Goal: Find specific page/section: Find specific page/section

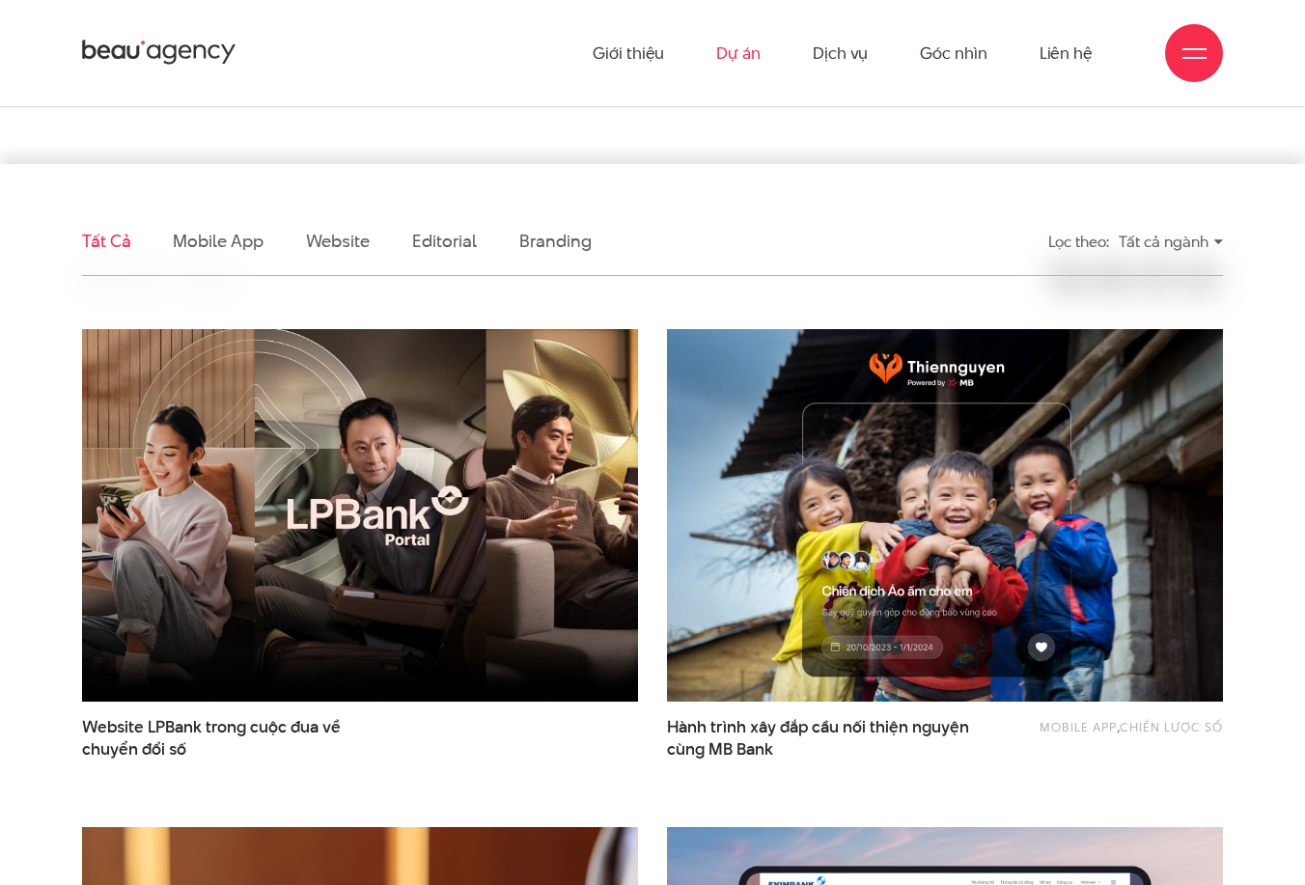
scroll to position [193, 0]
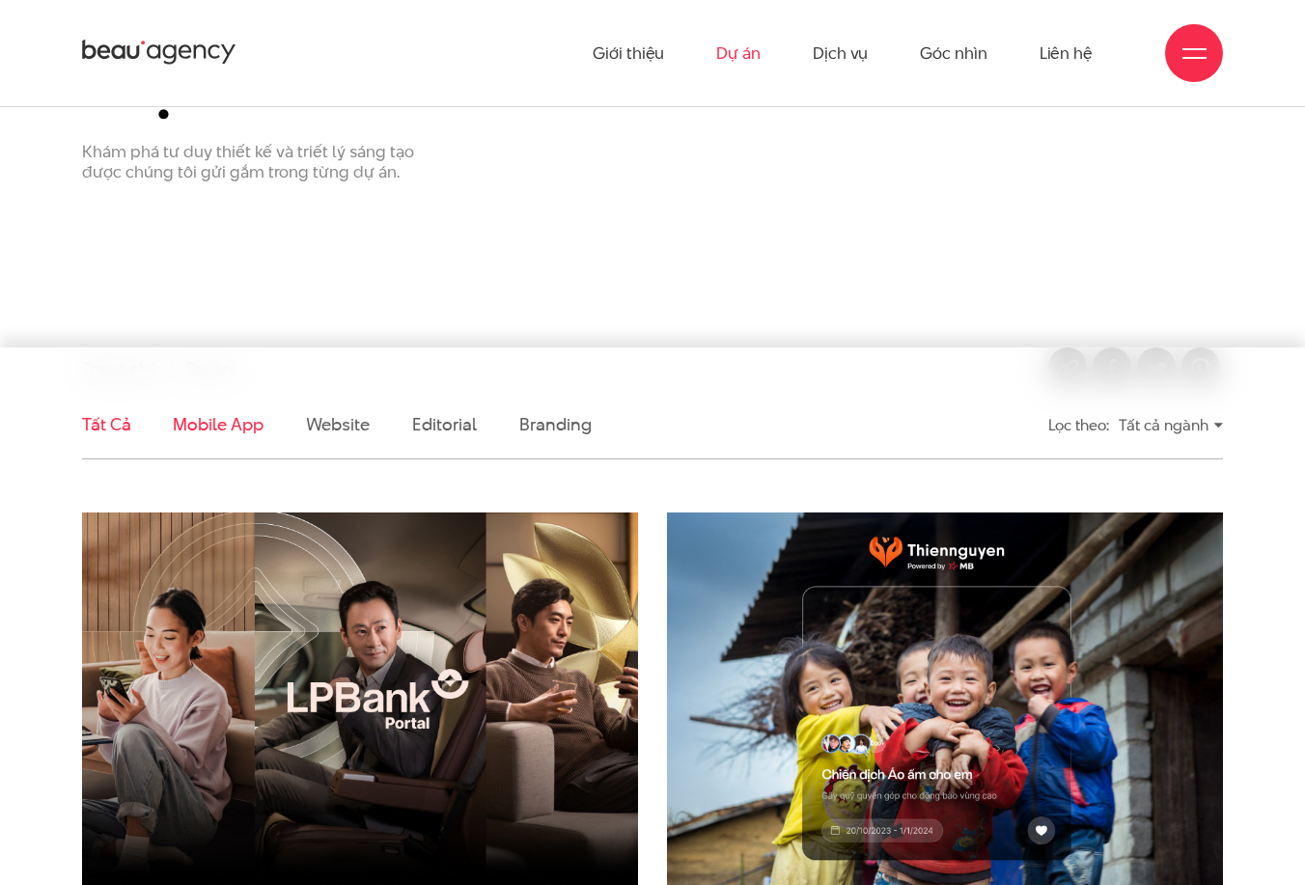
click at [245, 429] on link "Mobile app" at bounding box center [218, 424] width 90 height 24
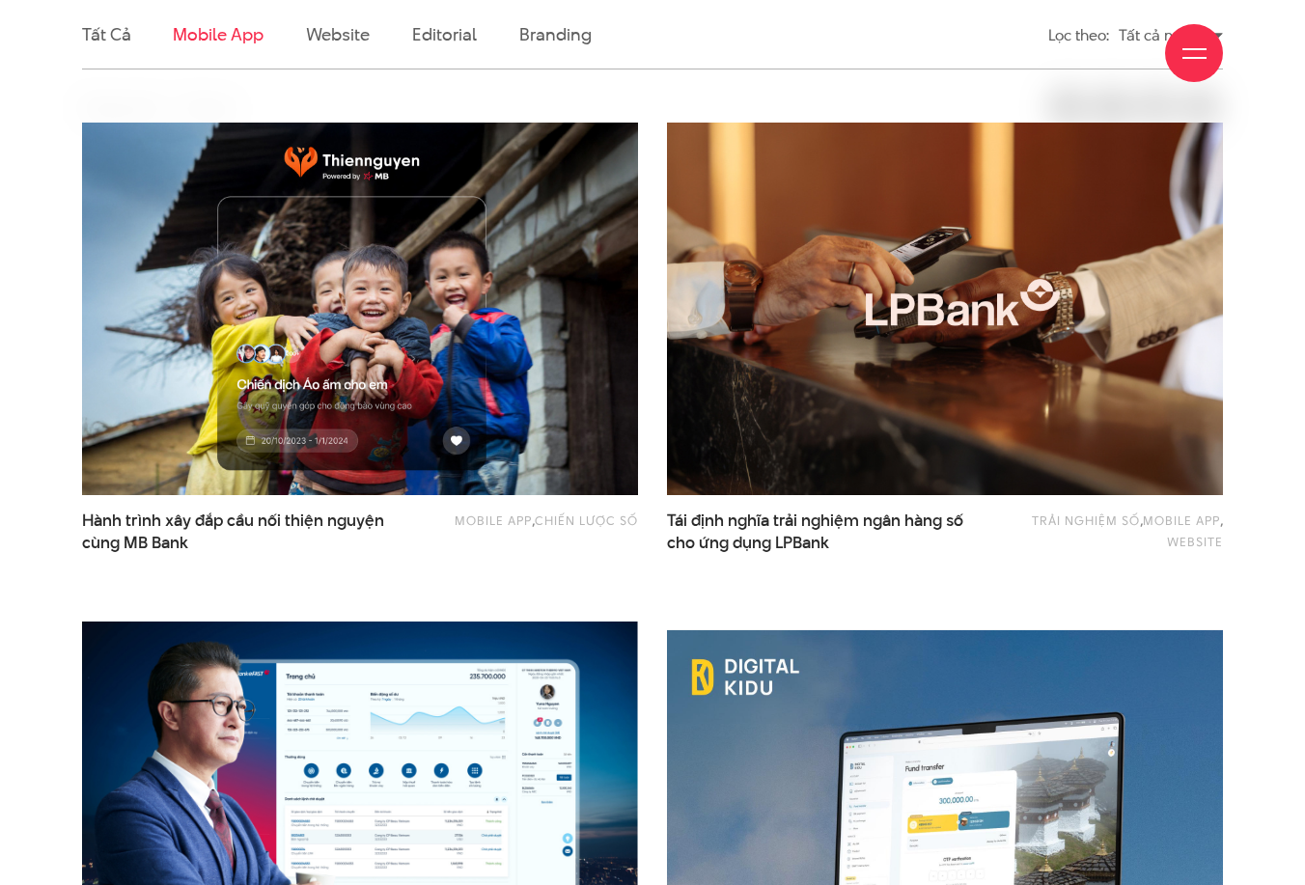
scroll to position [584, 0]
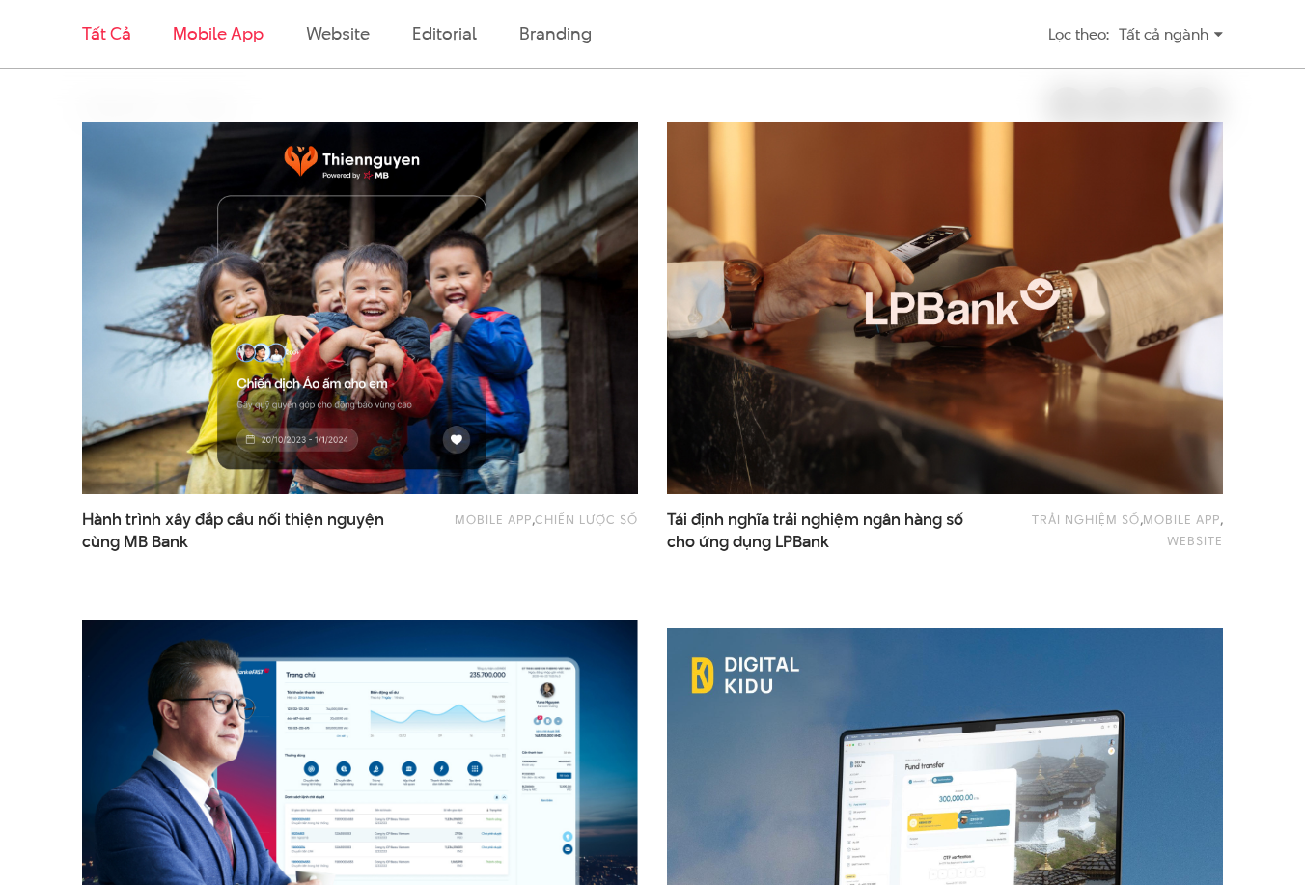
click at [94, 35] on link "Tất cả" at bounding box center [106, 33] width 48 height 24
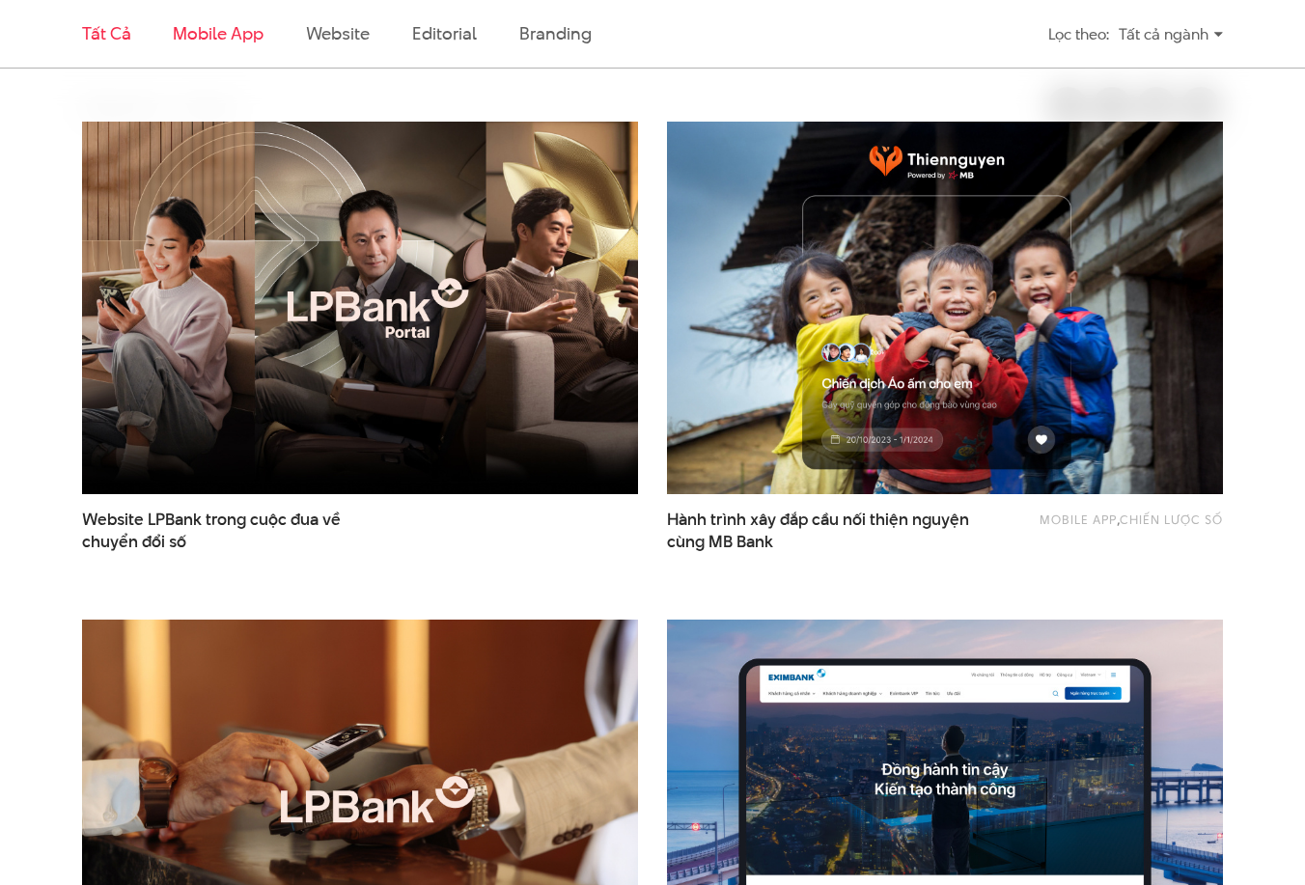
click at [199, 39] on link "Mobile app" at bounding box center [218, 33] width 90 height 24
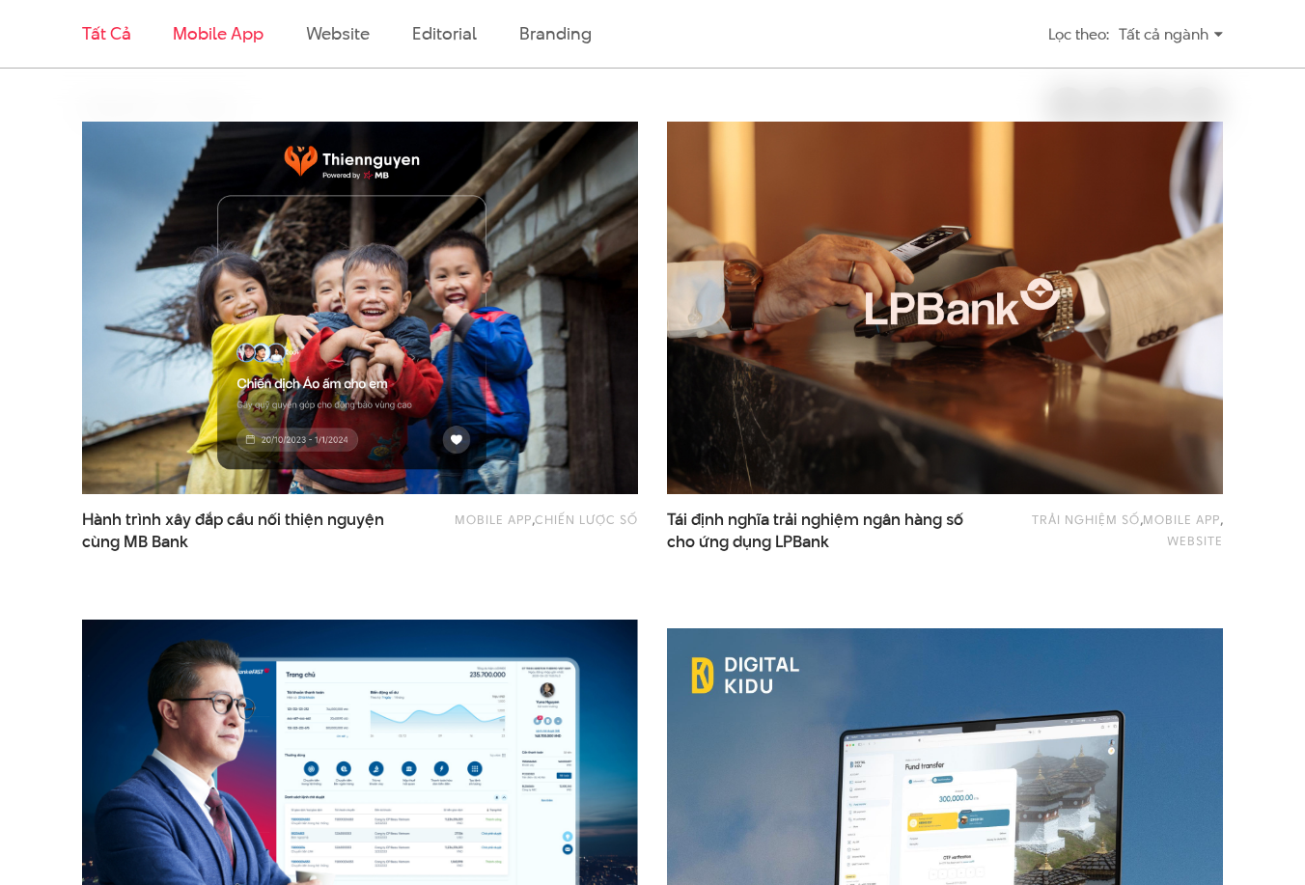
click at [103, 29] on link "Tất cả" at bounding box center [106, 33] width 48 height 24
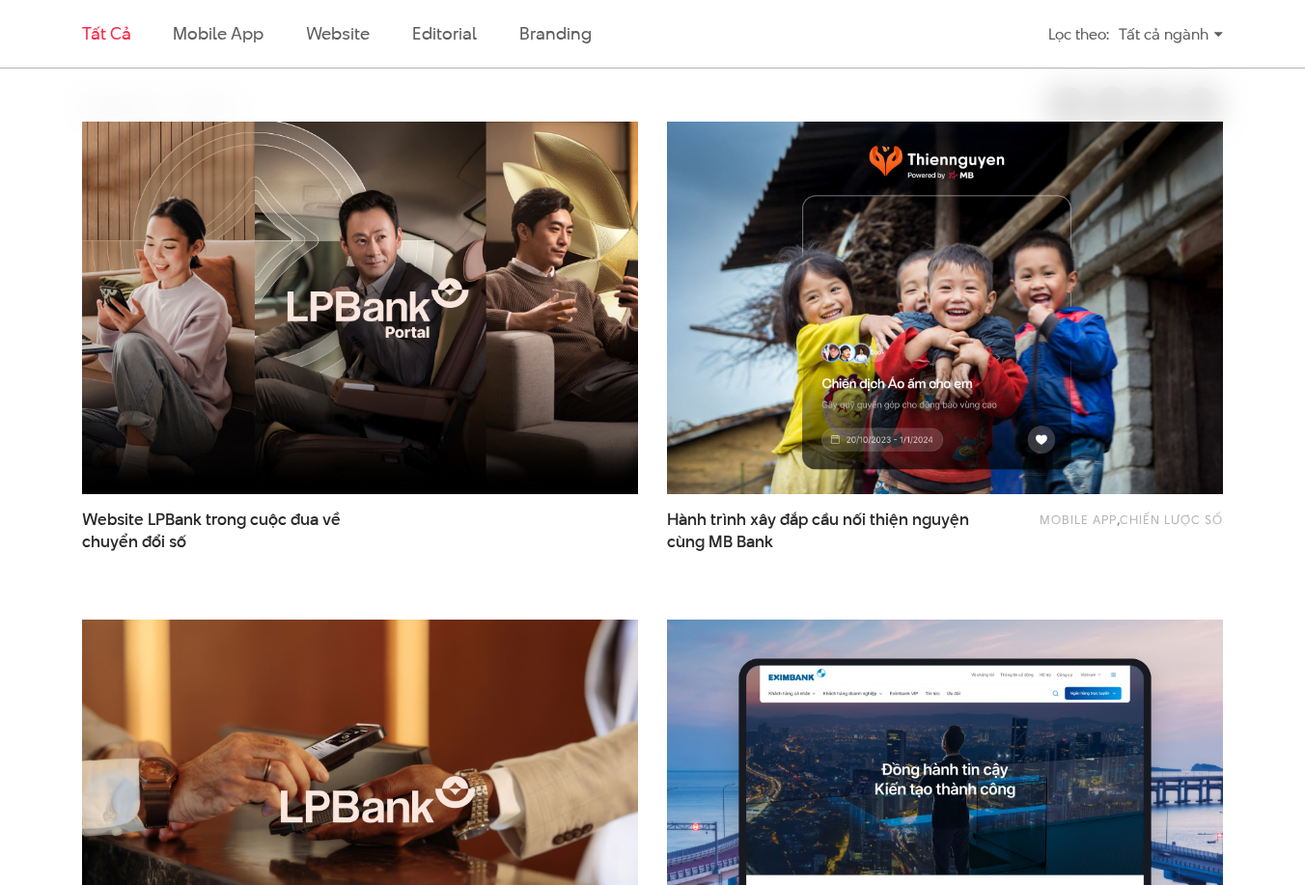
click at [206, 19] on li "Mobile app" at bounding box center [218, 34] width 90 height 68
click at [196, 37] on link "Mobile app" at bounding box center [218, 33] width 90 height 24
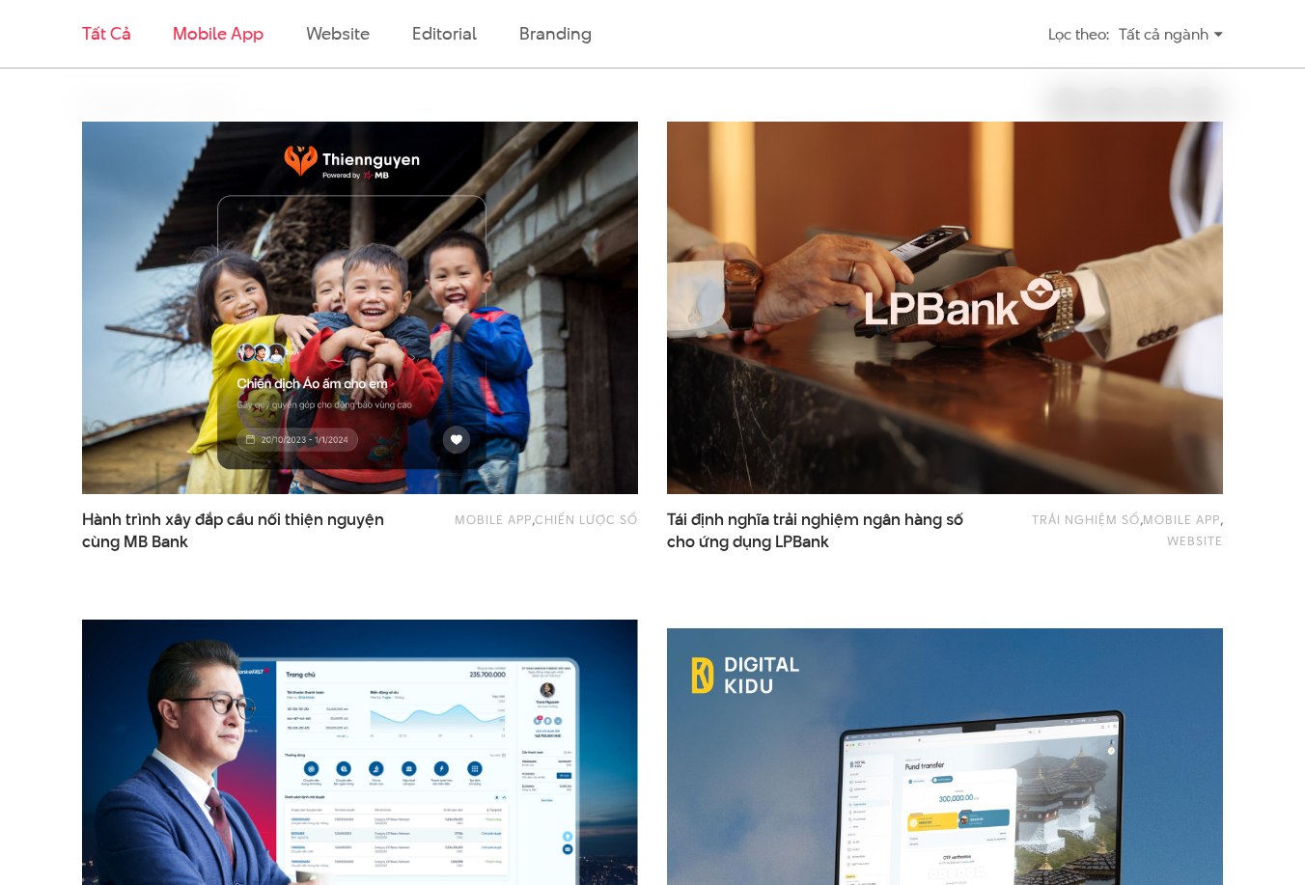
click at [116, 34] on link "Tất cả" at bounding box center [106, 33] width 48 height 24
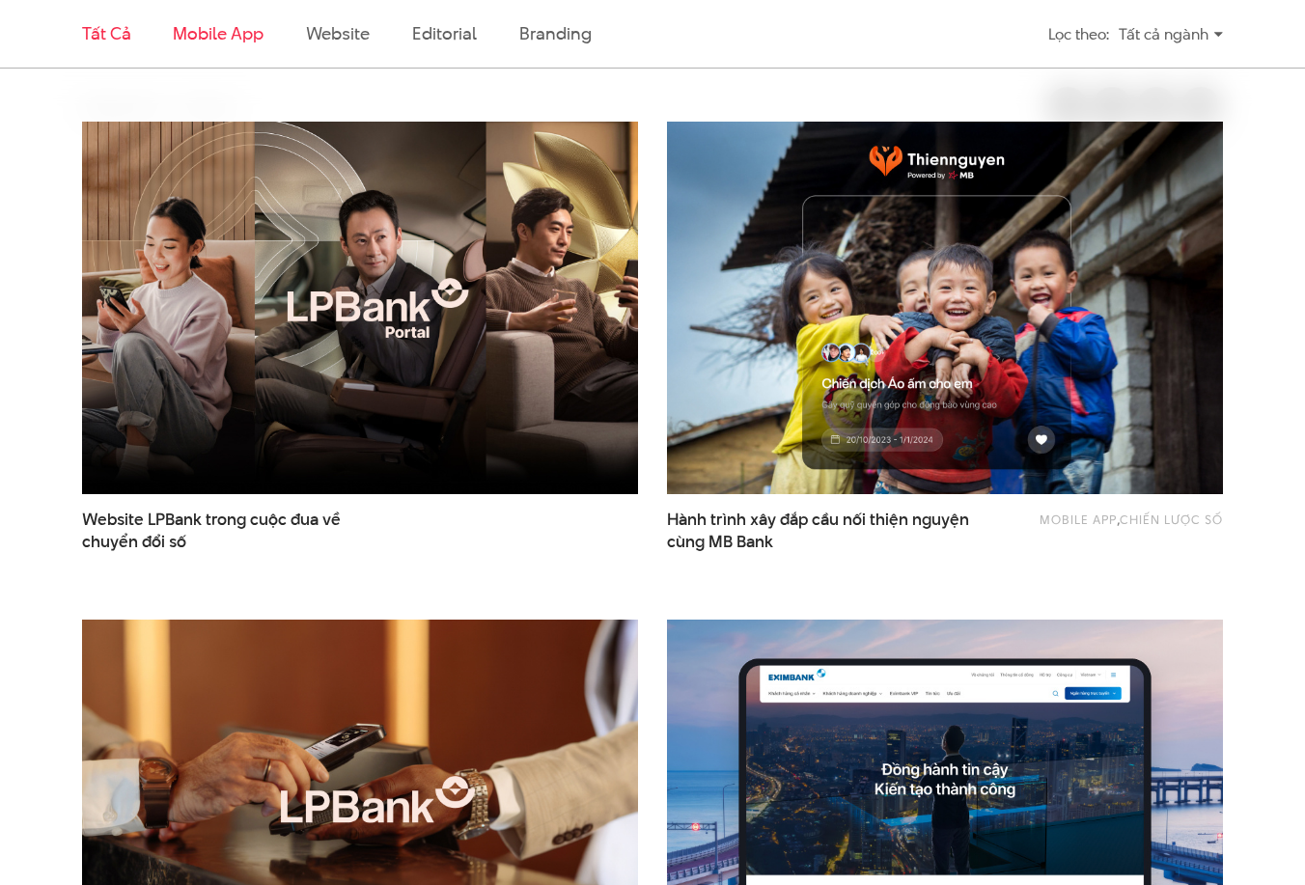
click at [235, 30] on link "Mobile app" at bounding box center [218, 33] width 90 height 24
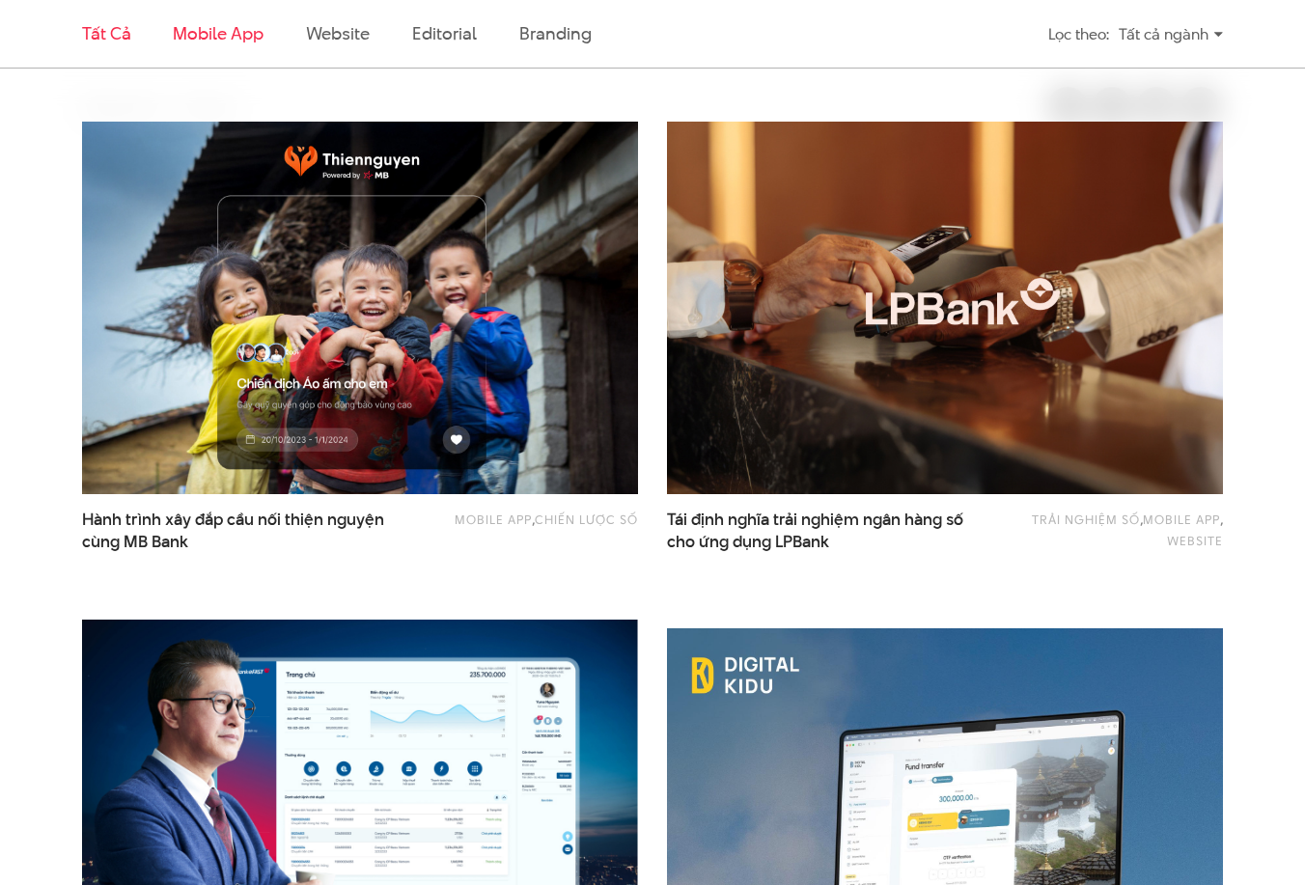
click at [110, 30] on link "Tất cả" at bounding box center [106, 33] width 48 height 24
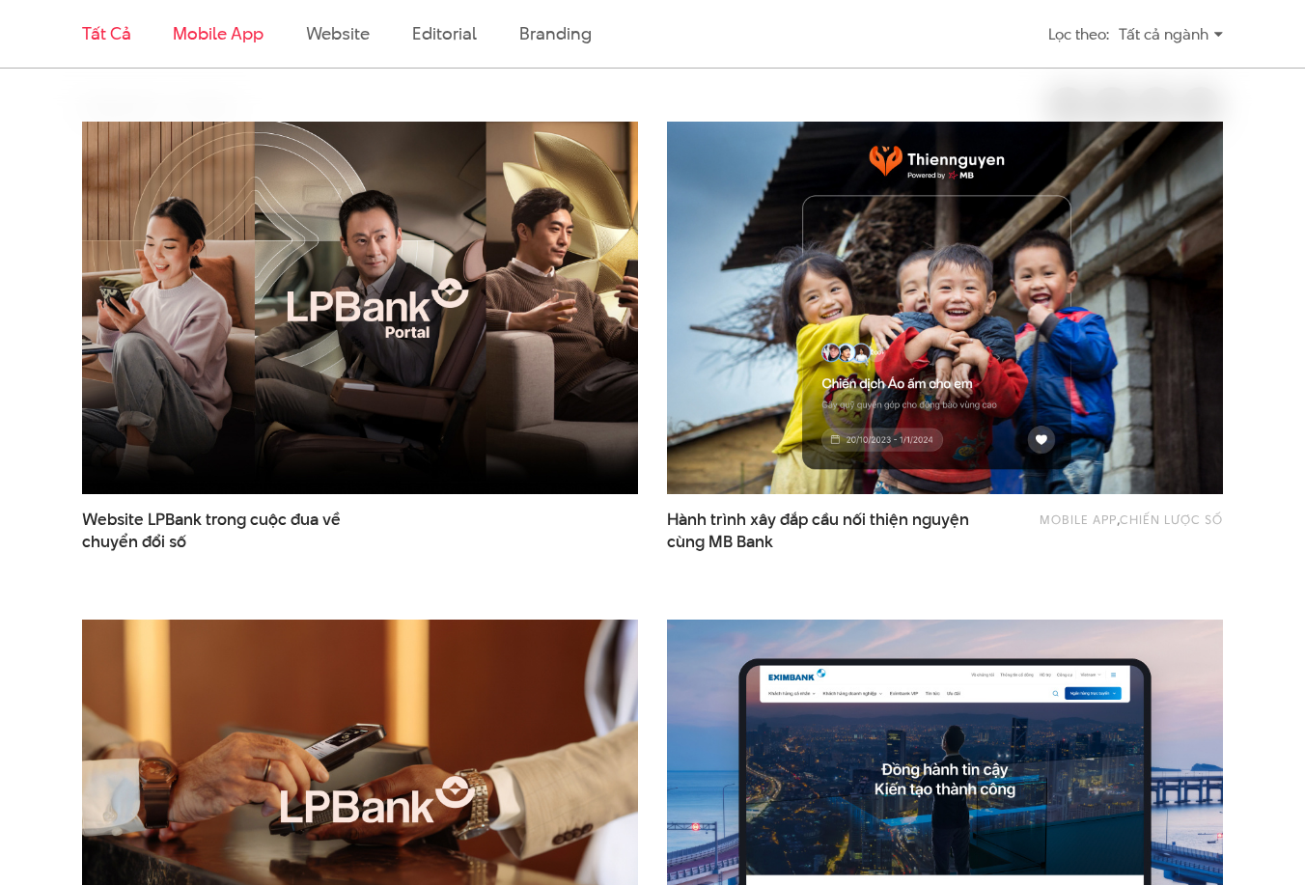
click at [240, 30] on link "Mobile app" at bounding box center [218, 33] width 90 height 24
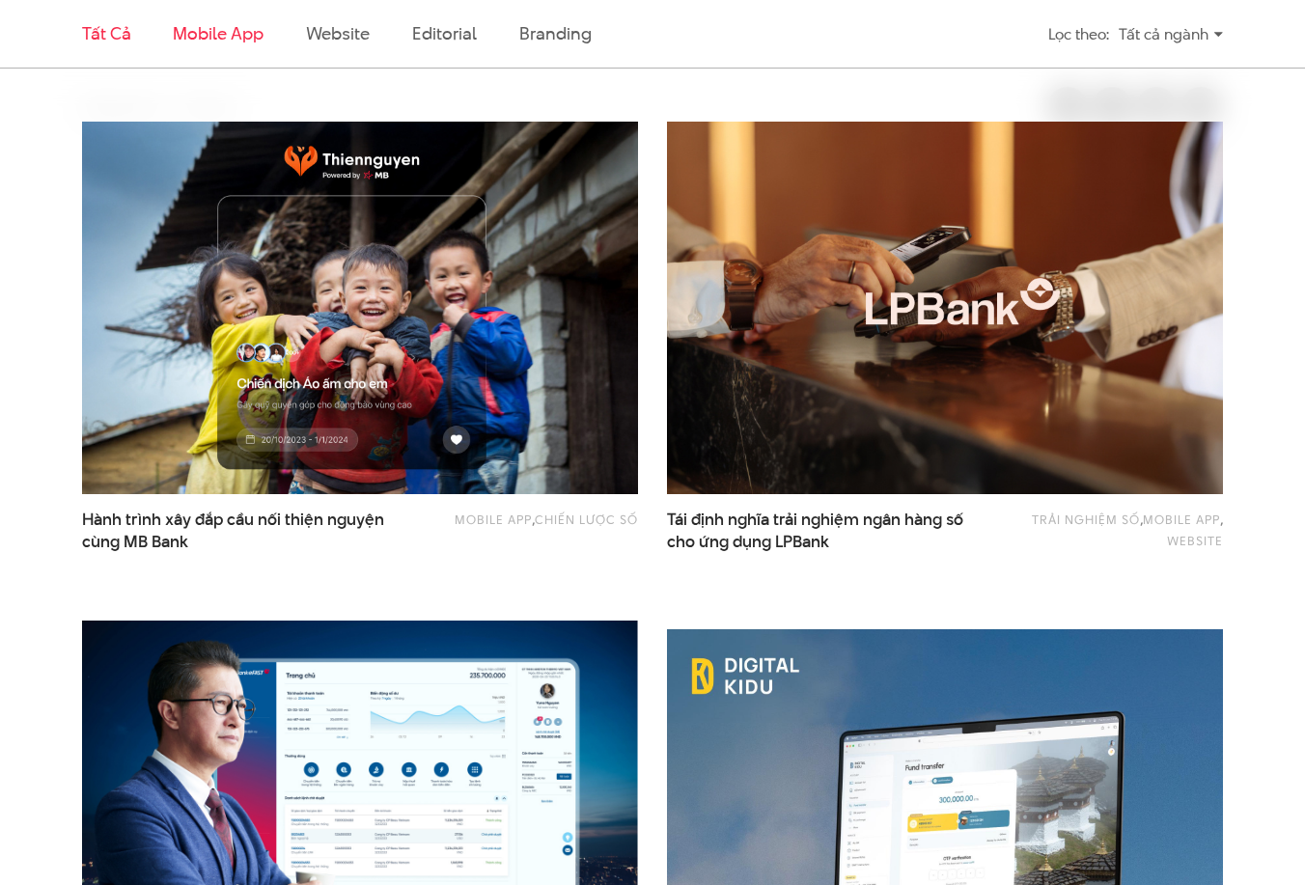
click at [90, 36] on link "Tất cả" at bounding box center [106, 33] width 48 height 24
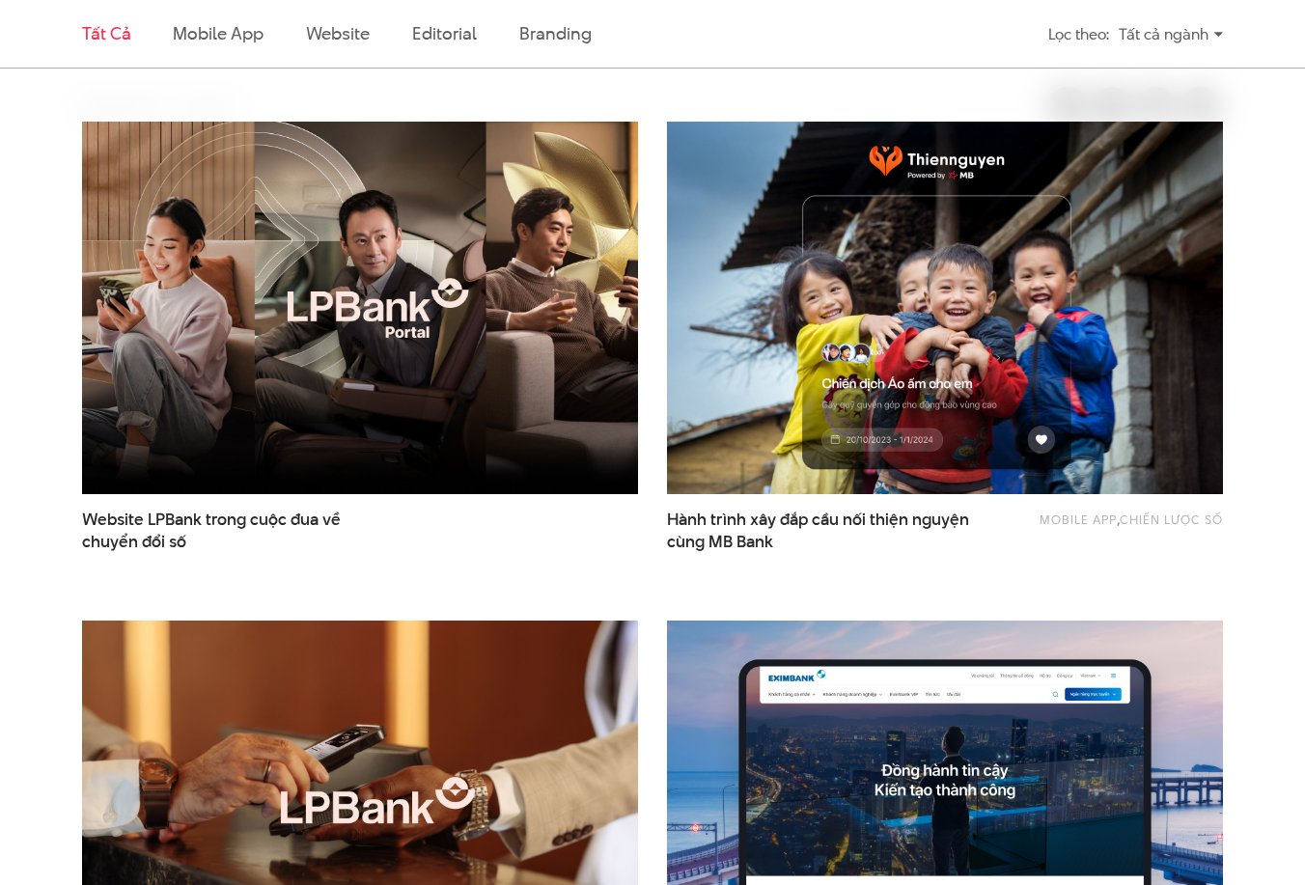
drag, startPoint x: 240, startPoint y: 19, endPoint x: 221, endPoint y: 30, distance: 22.0
click at [241, 19] on li "Mobile app" at bounding box center [218, 34] width 90 height 68
click at [215, 31] on link "Mobile app" at bounding box center [218, 33] width 90 height 24
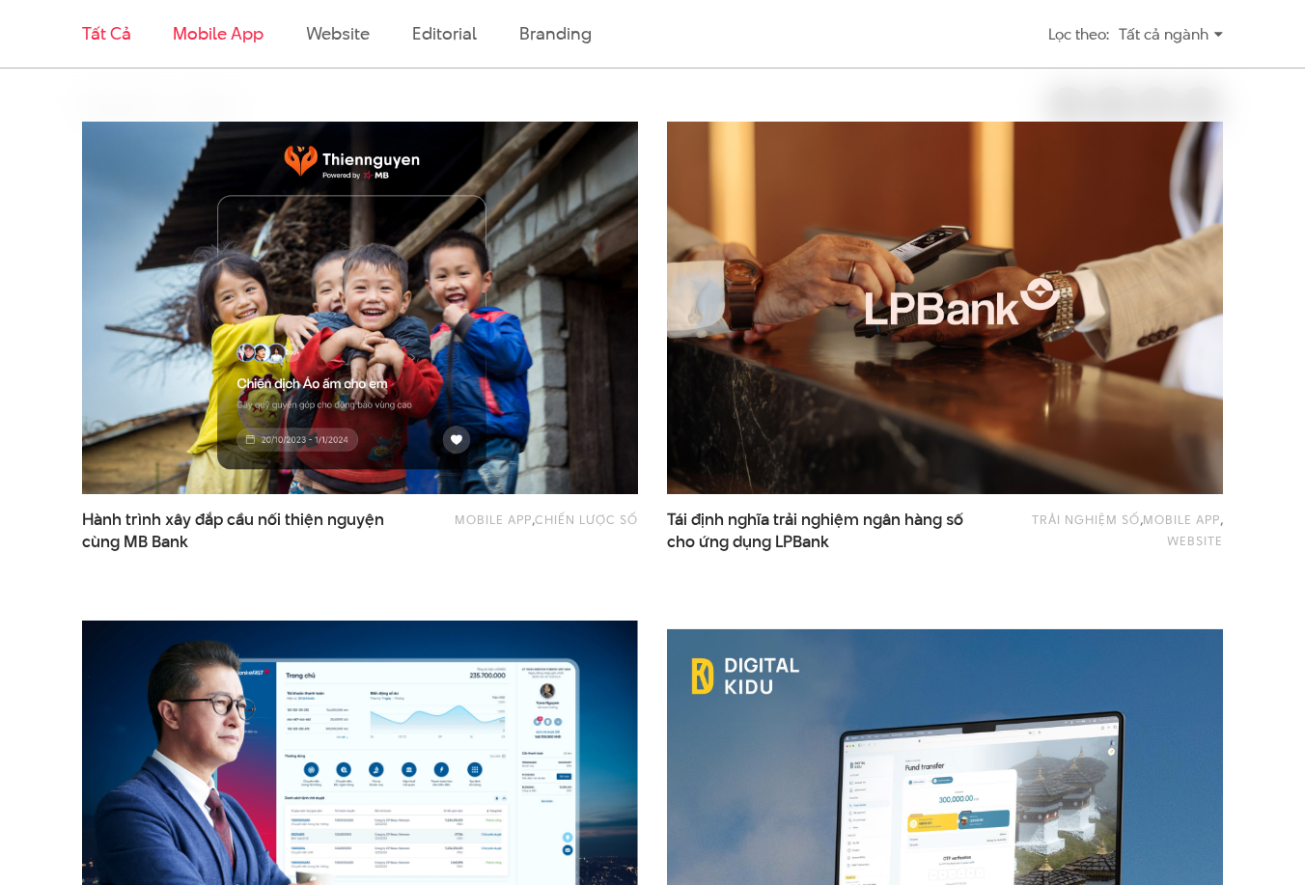
click at [97, 37] on link "Tất cả" at bounding box center [106, 33] width 48 height 24
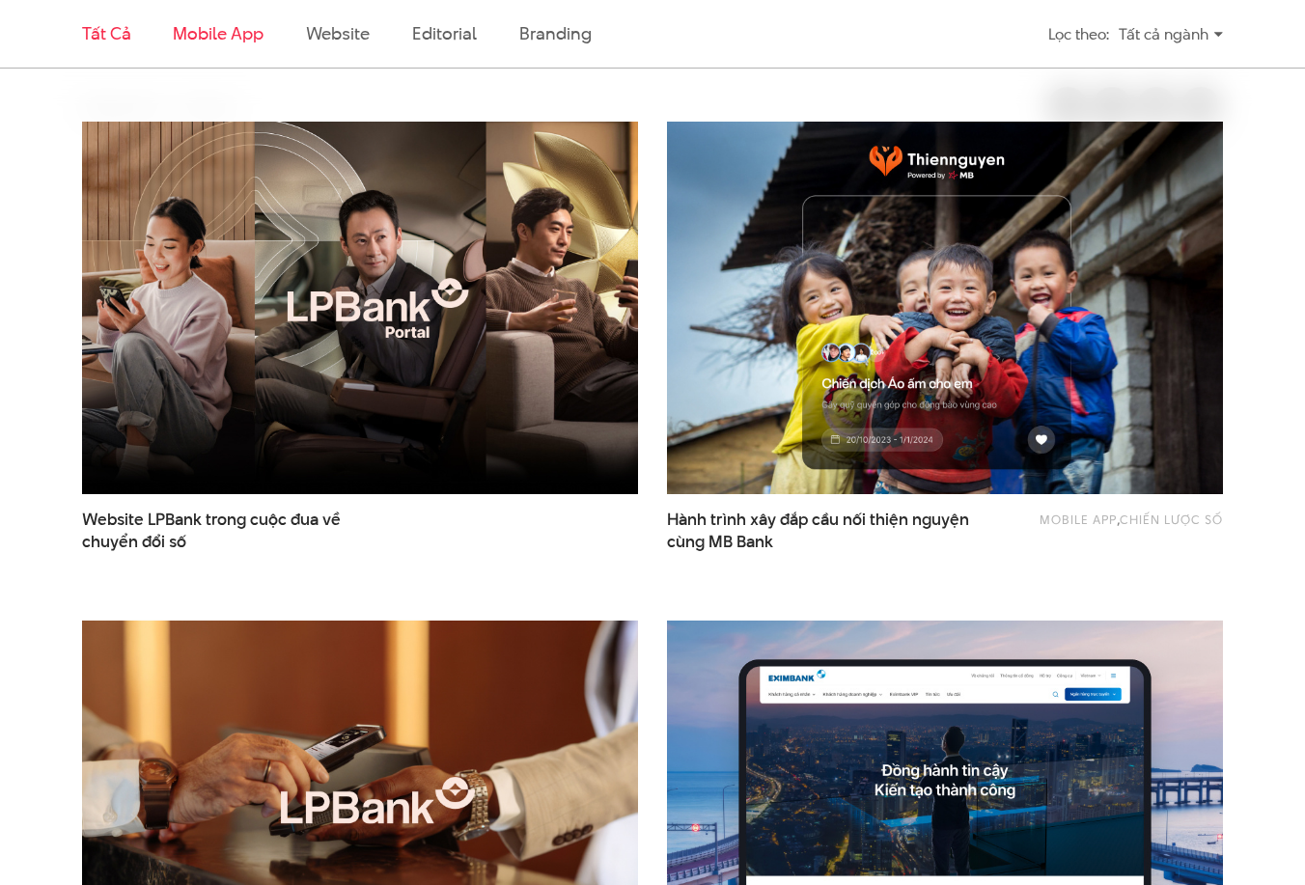
click at [221, 24] on link "Mobile app" at bounding box center [218, 33] width 90 height 24
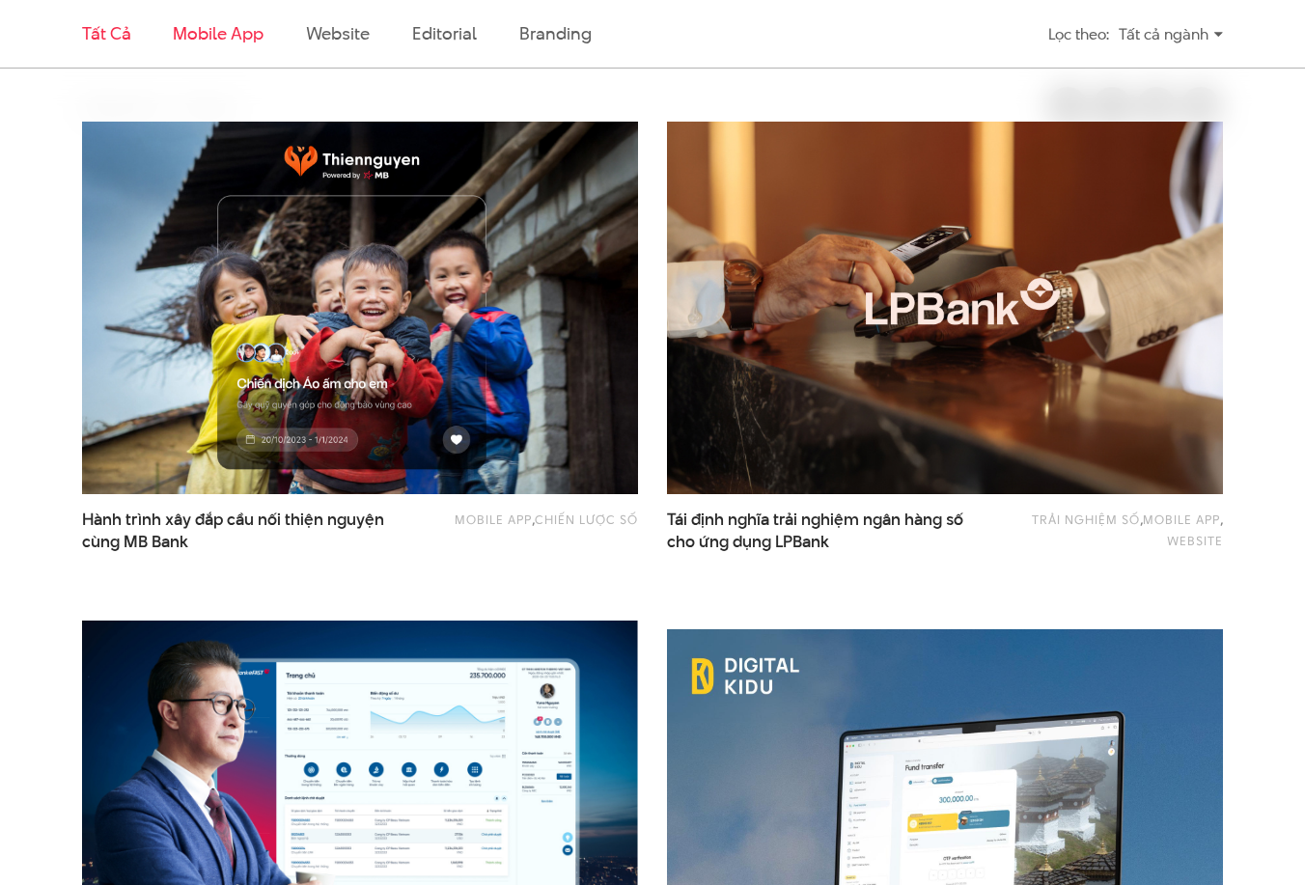
click at [104, 39] on link "Tất cả" at bounding box center [106, 33] width 48 height 24
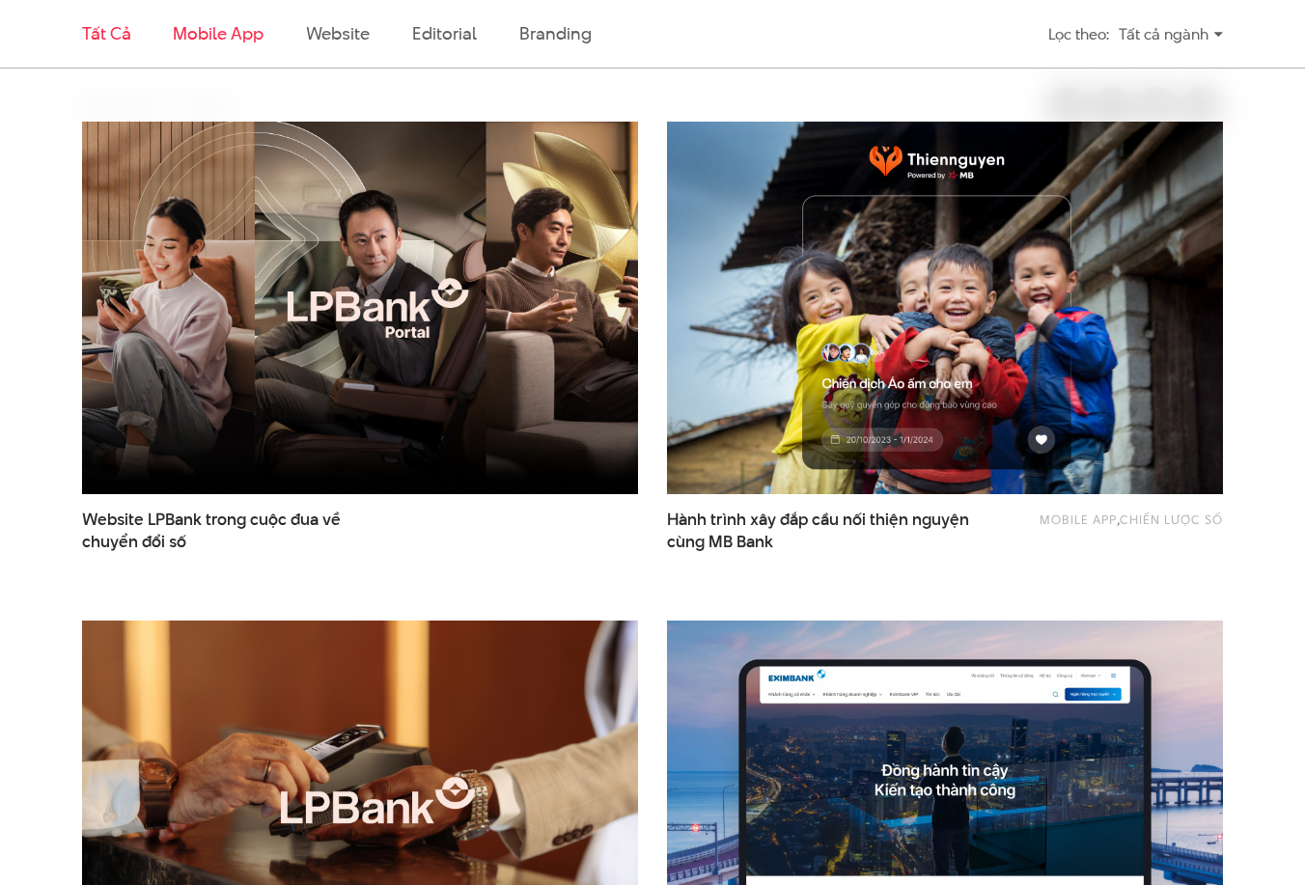
click at [234, 35] on link "Mobile app" at bounding box center [218, 33] width 90 height 24
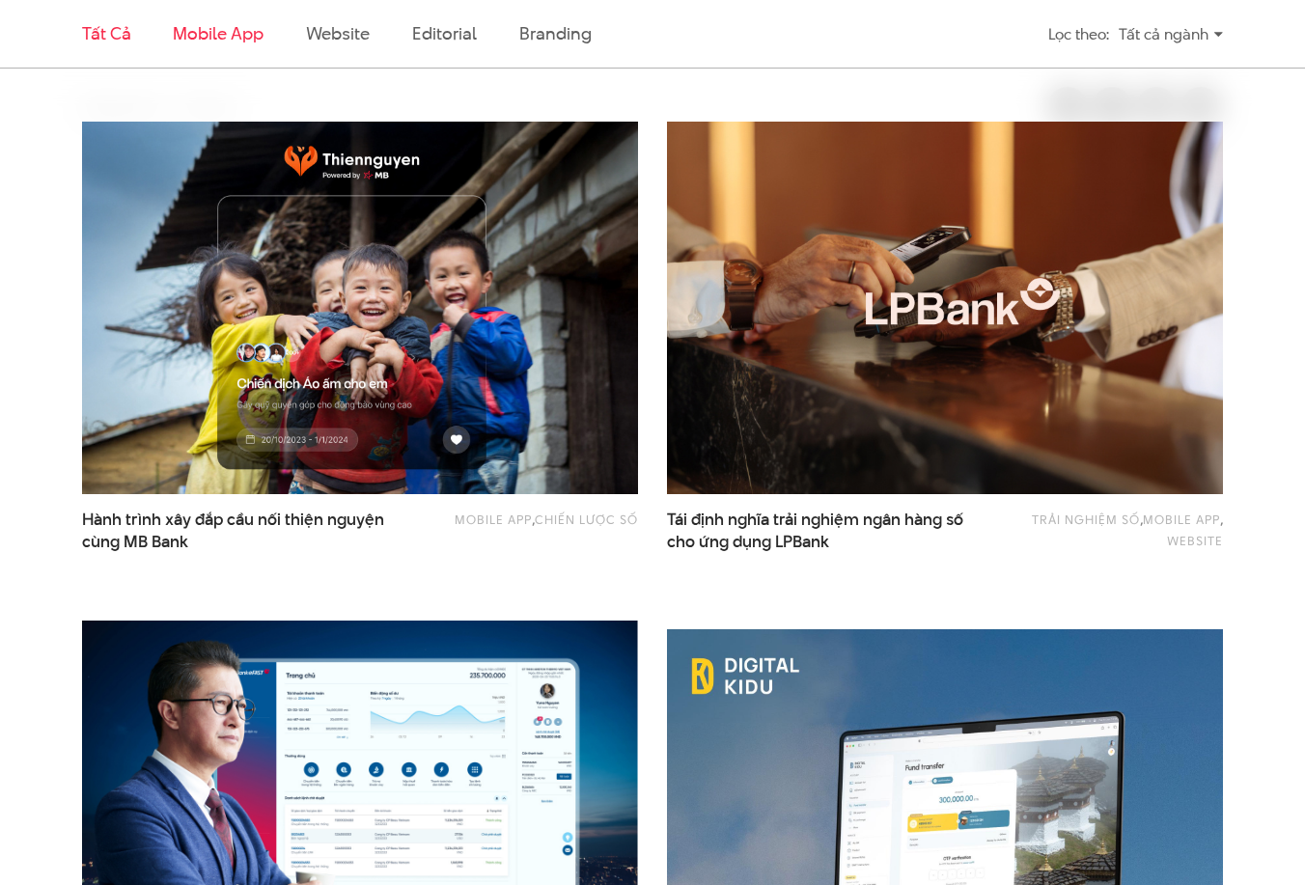
click at [104, 39] on link "Tất cả" at bounding box center [106, 33] width 48 height 24
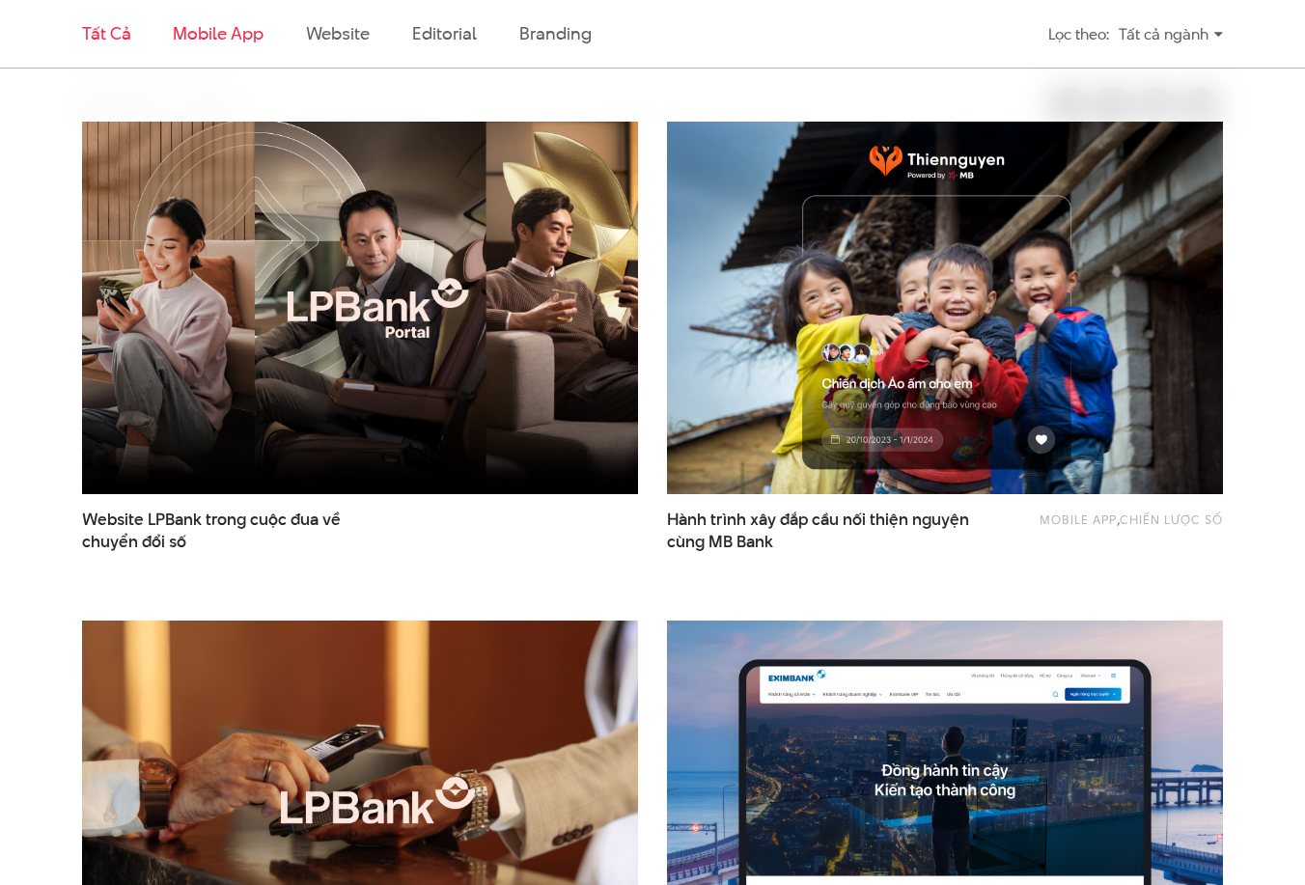
click at [225, 26] on link "Mobile app" at bounding box center [218, 33] width 90 height 24
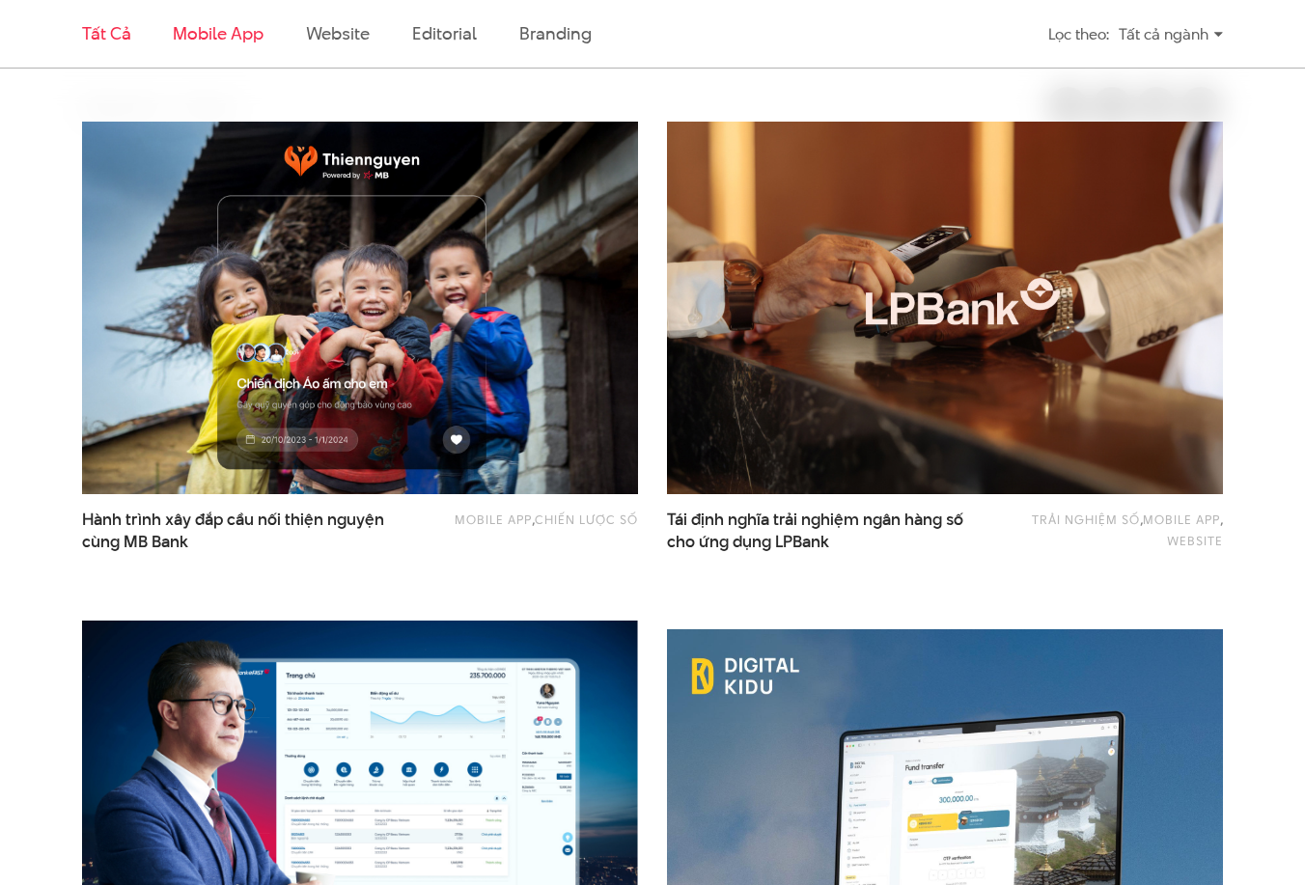
click at [103, 39] on link "Tất cả" at bounding box center [106, 33] width 48 height 24
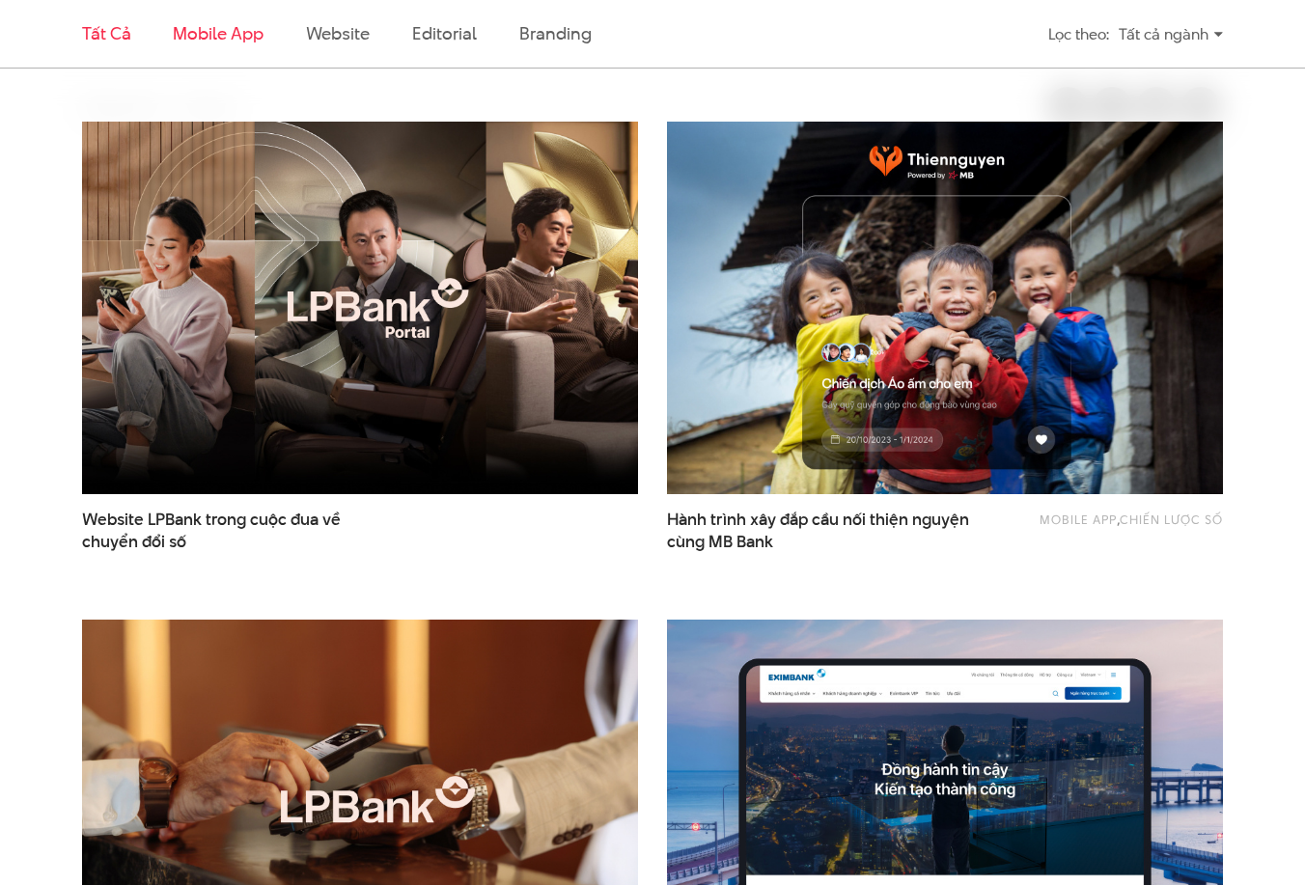
click at [242, 31] on link "Mobile app" at bounding box center [218, 33] width 90 height 24
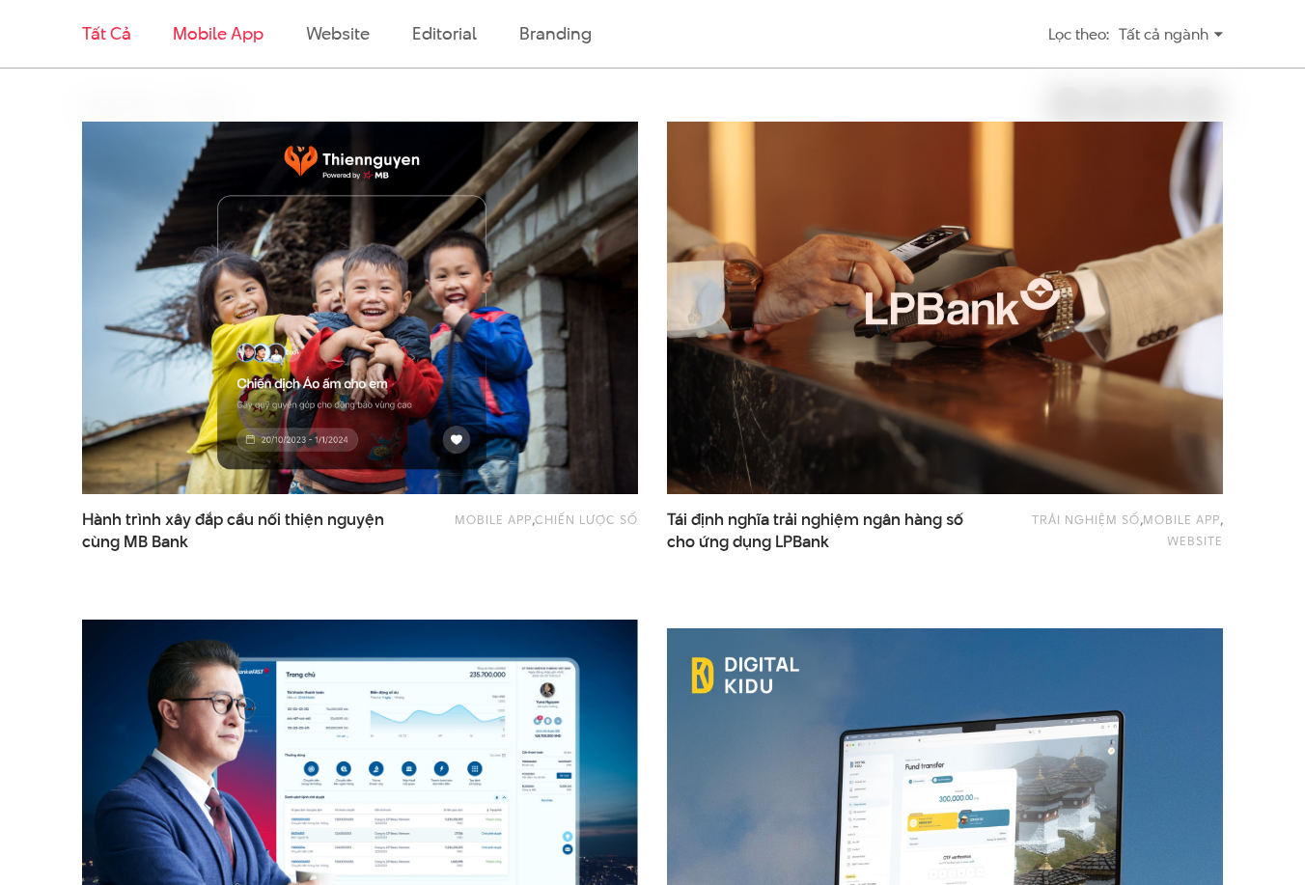
click at [122, 41] on link "Tất cả" at bounding box center [106, 33] width 48 height 24
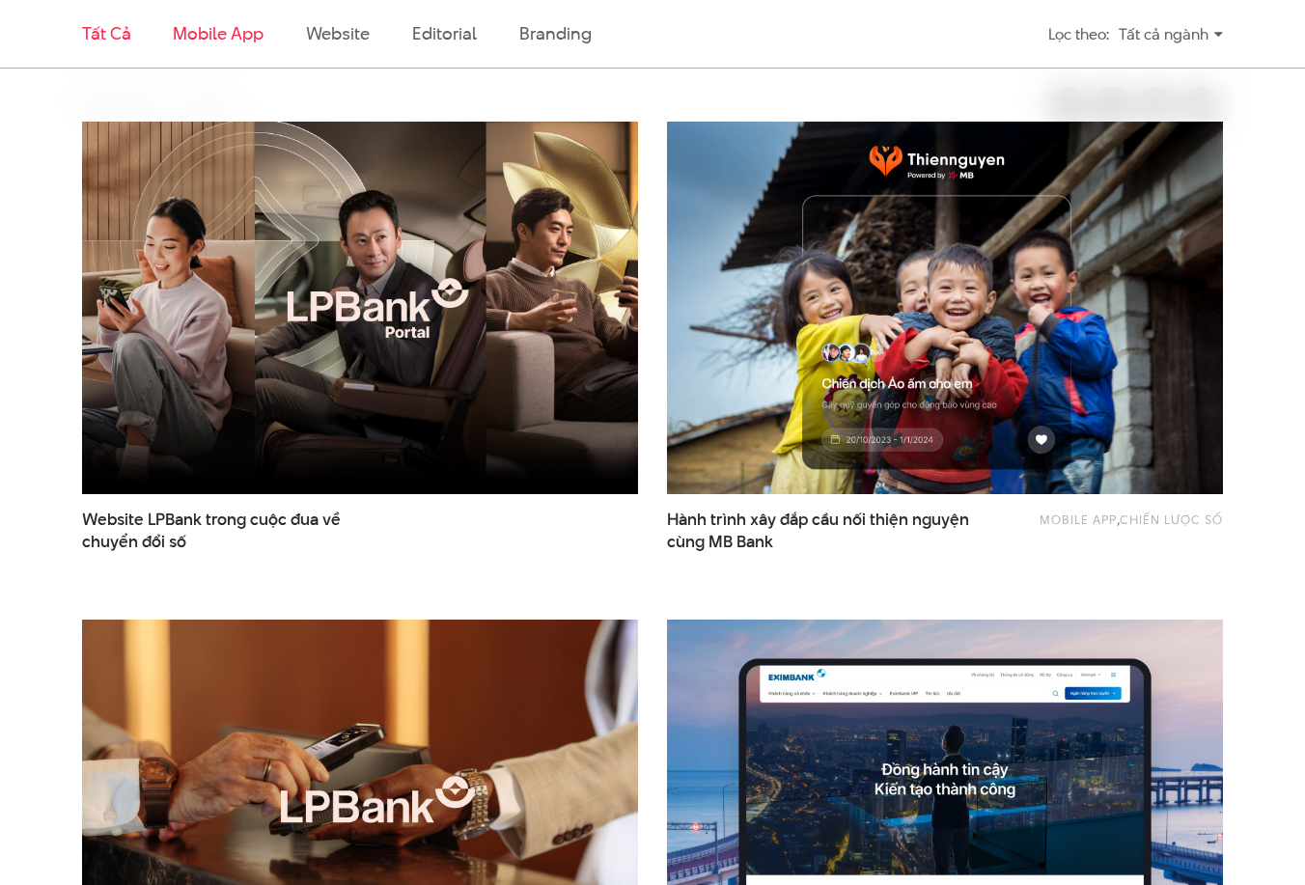
click at [199, 43] on link "Mobile app" at bounding box center [218, 33] width 90 height 24
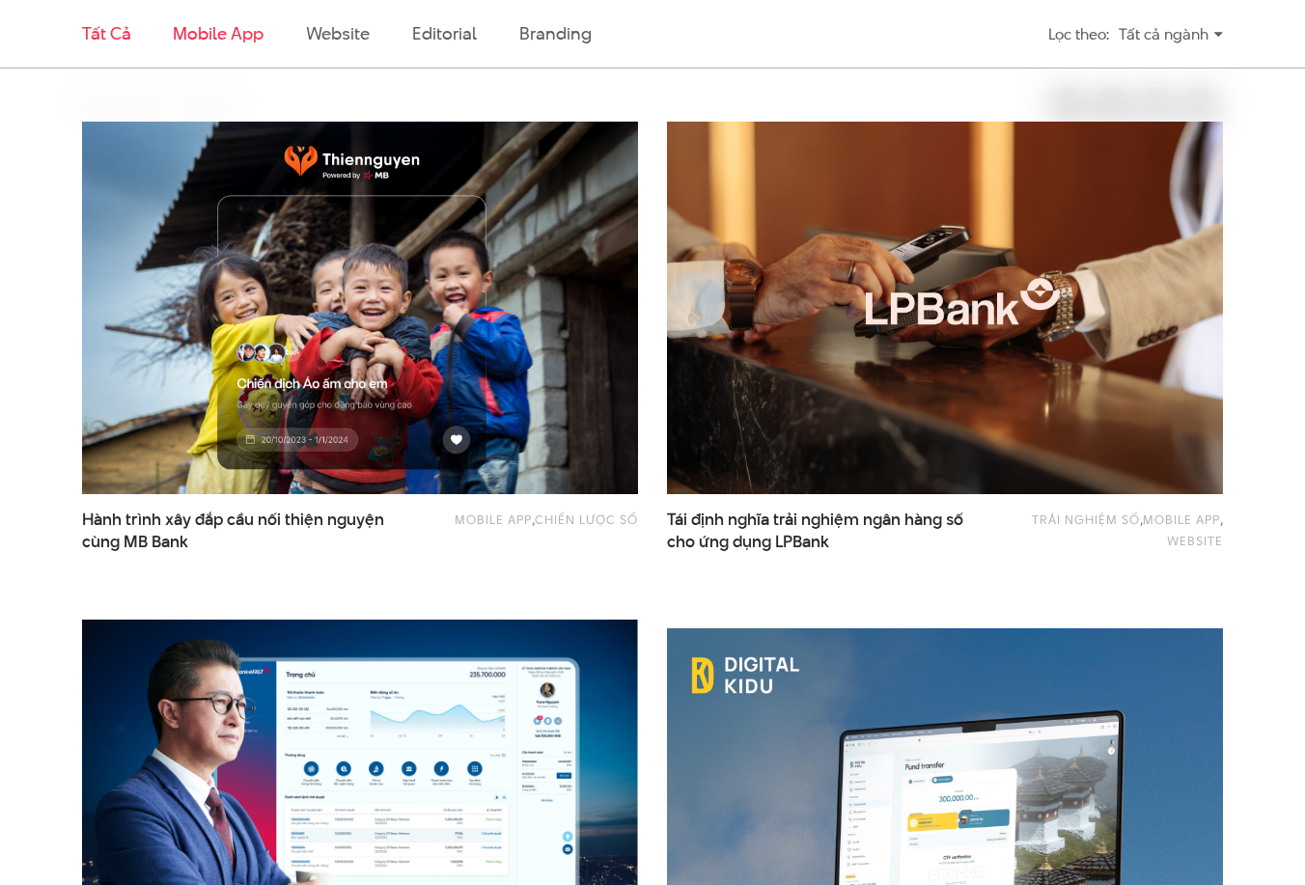
click at [112, 30] on link "Tất cả" at bounding box center [106, 33] width 48 height 24
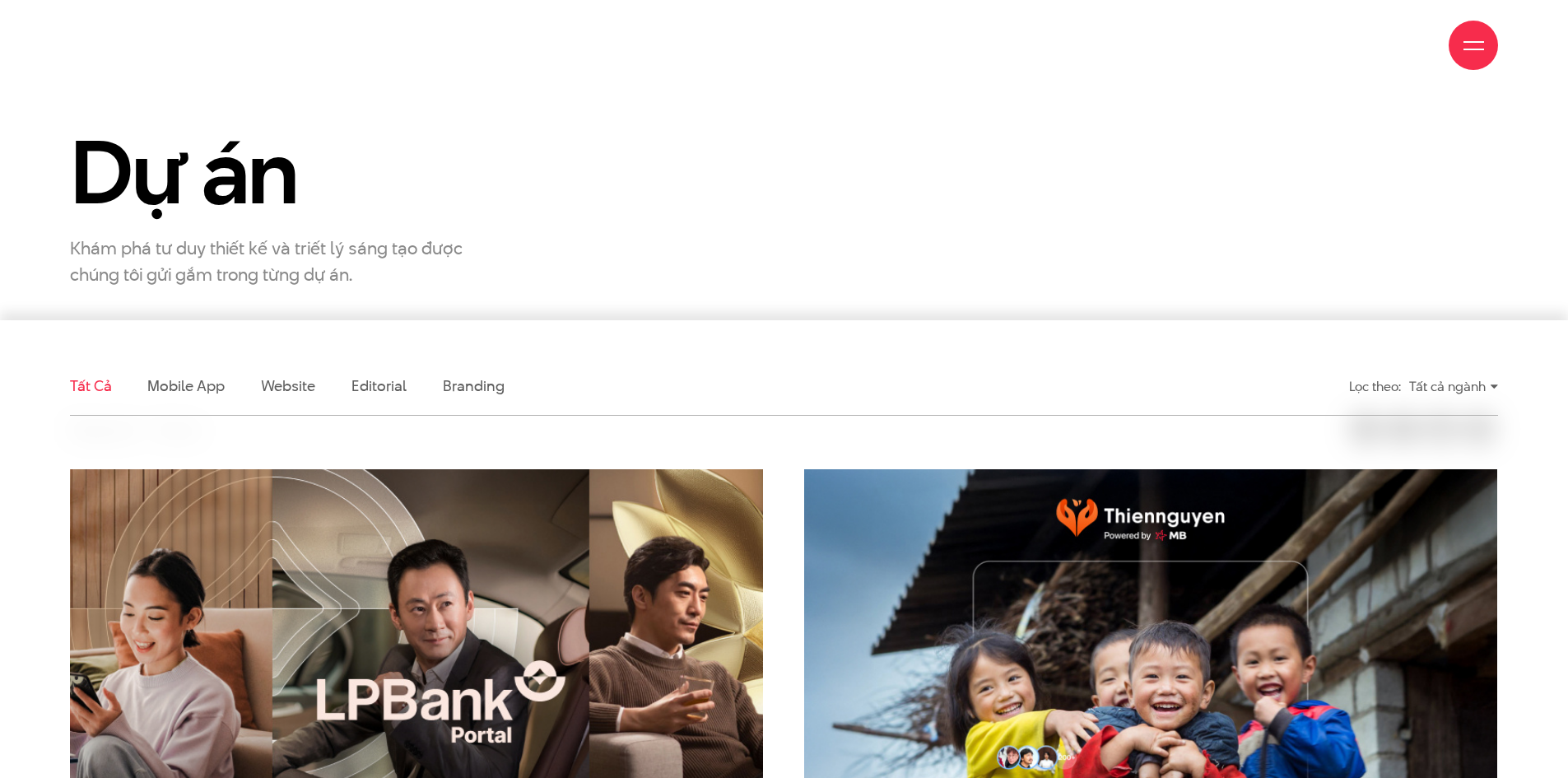
scroll to position [165, 0]
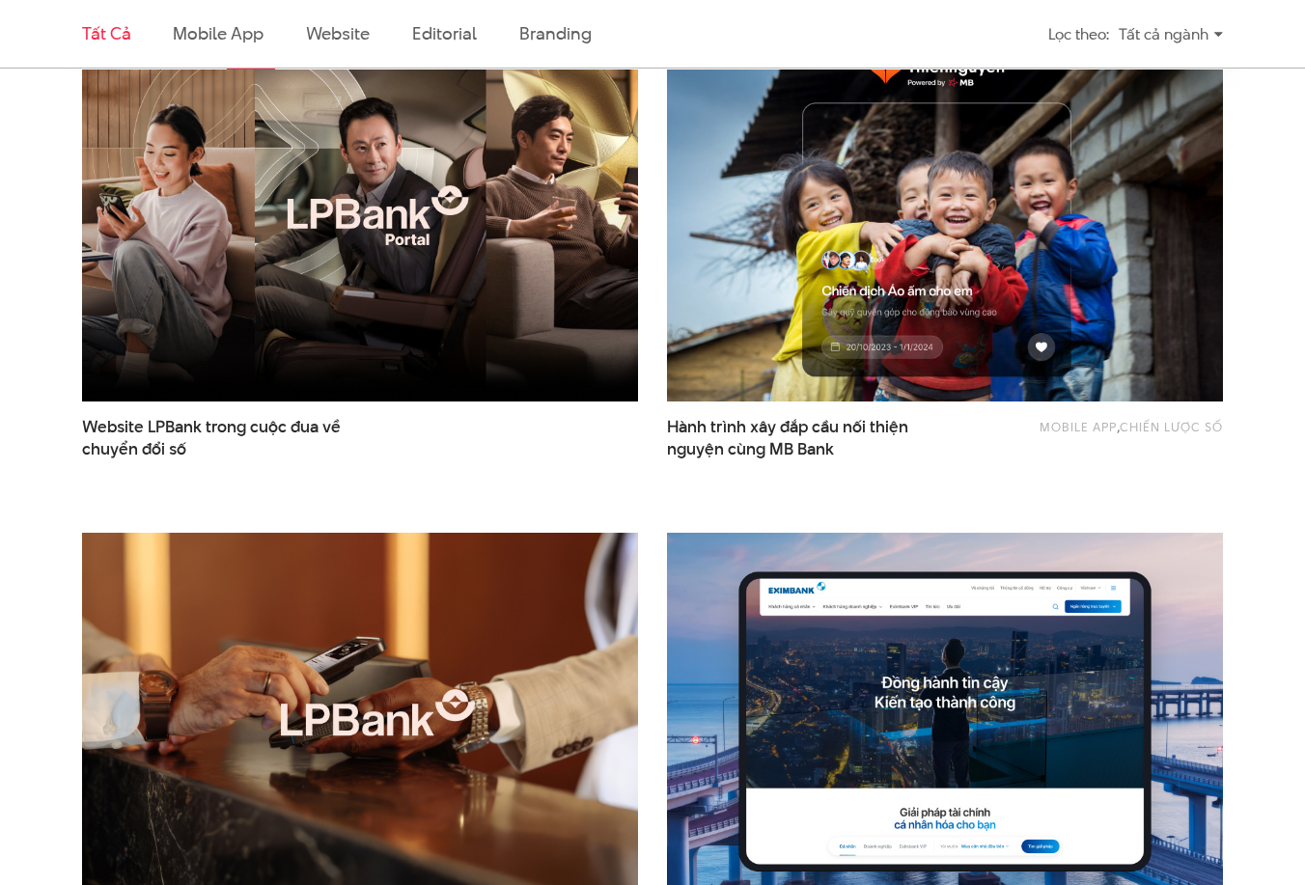
scroll to position [676, 0]
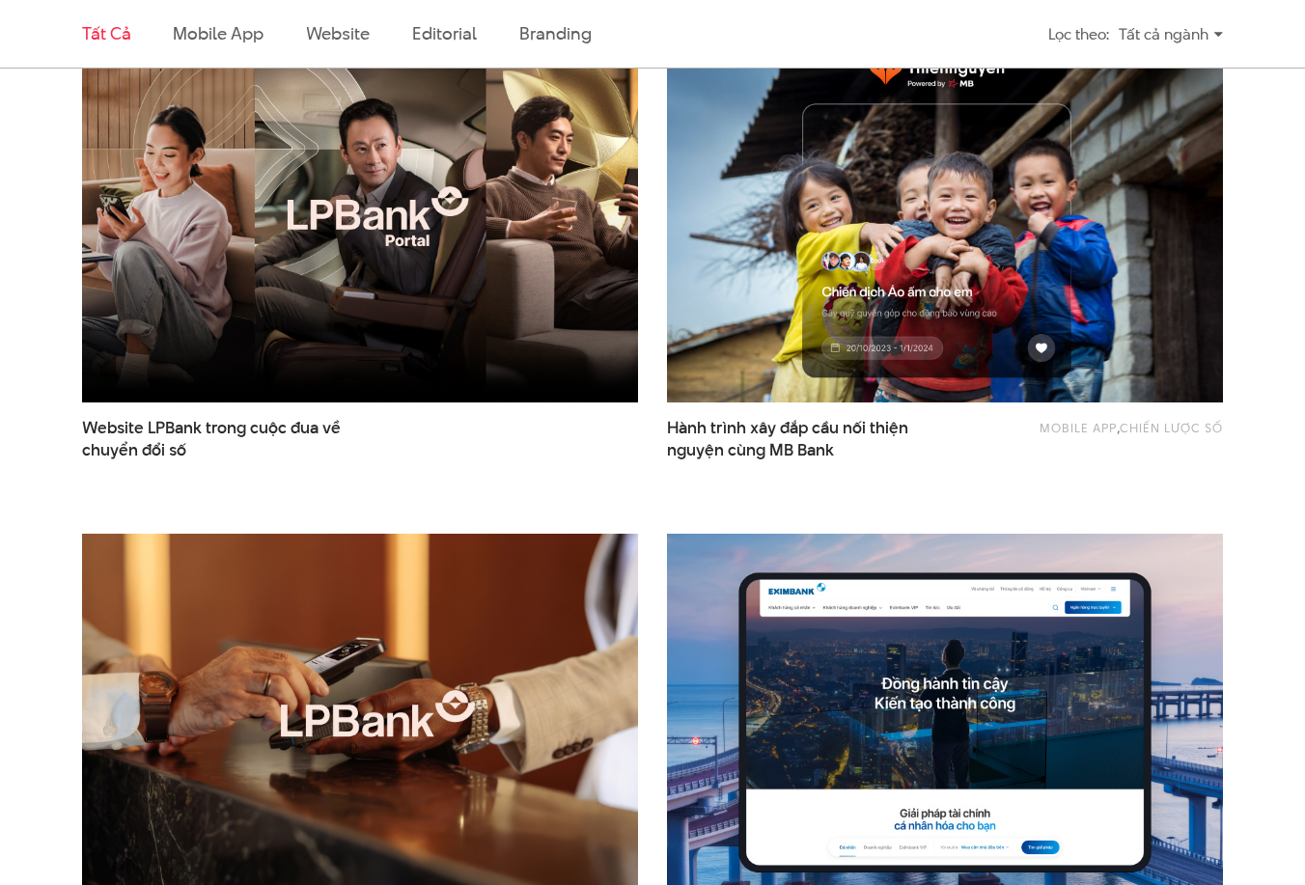
click at [1161, 37] on div "Tất cả ngành" at bounding box center [1171, 34] width 104 height 34
